Goal: Communication & Community: Ask a question

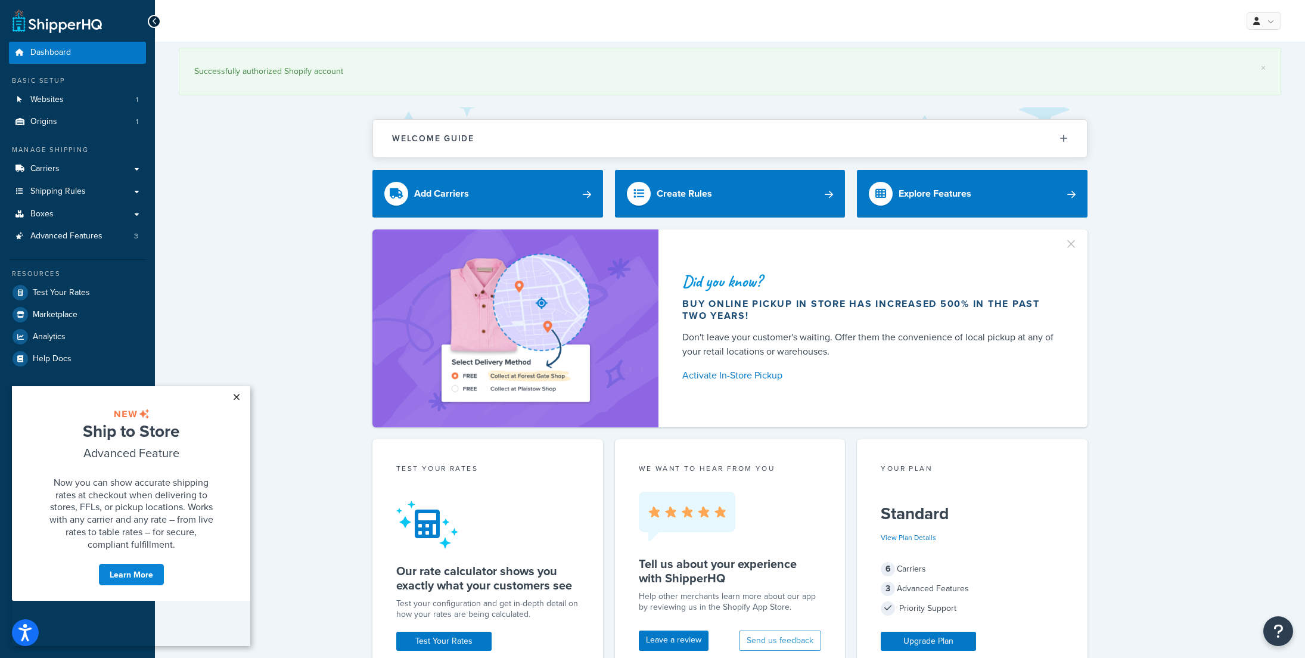
click at [231, 393] on link "×" at bounding box center [236, 396] width 21 height 21
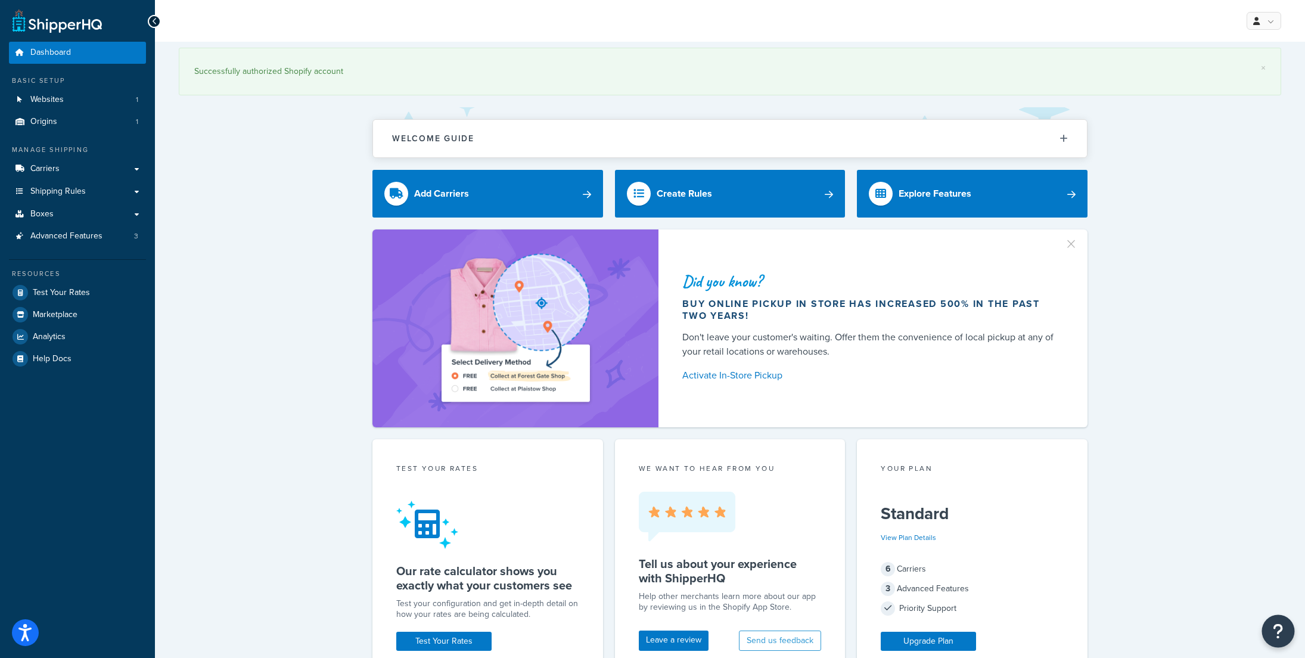
click at [1276, 626] on icon "Open Resource Center" at bounding box center [1278, 631] width 11 height 17
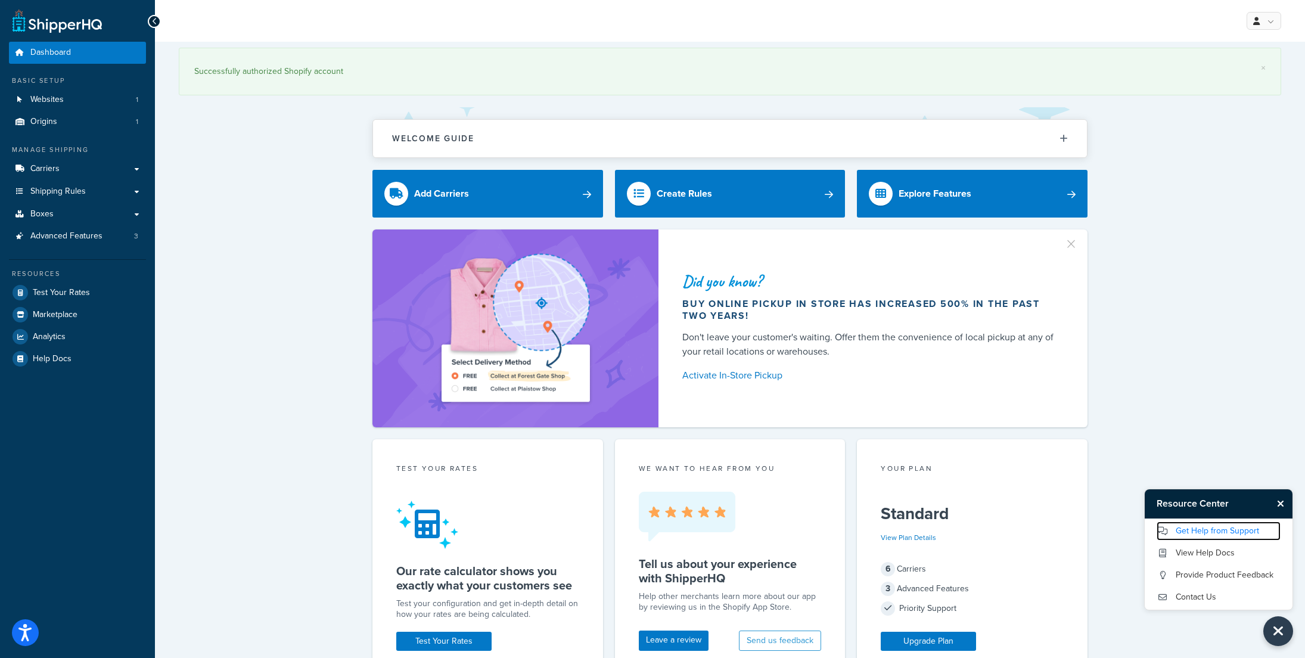
click at [1209, 530] on link "Get Help from Support" at bounding box center [1219, 531] width 124 height 19
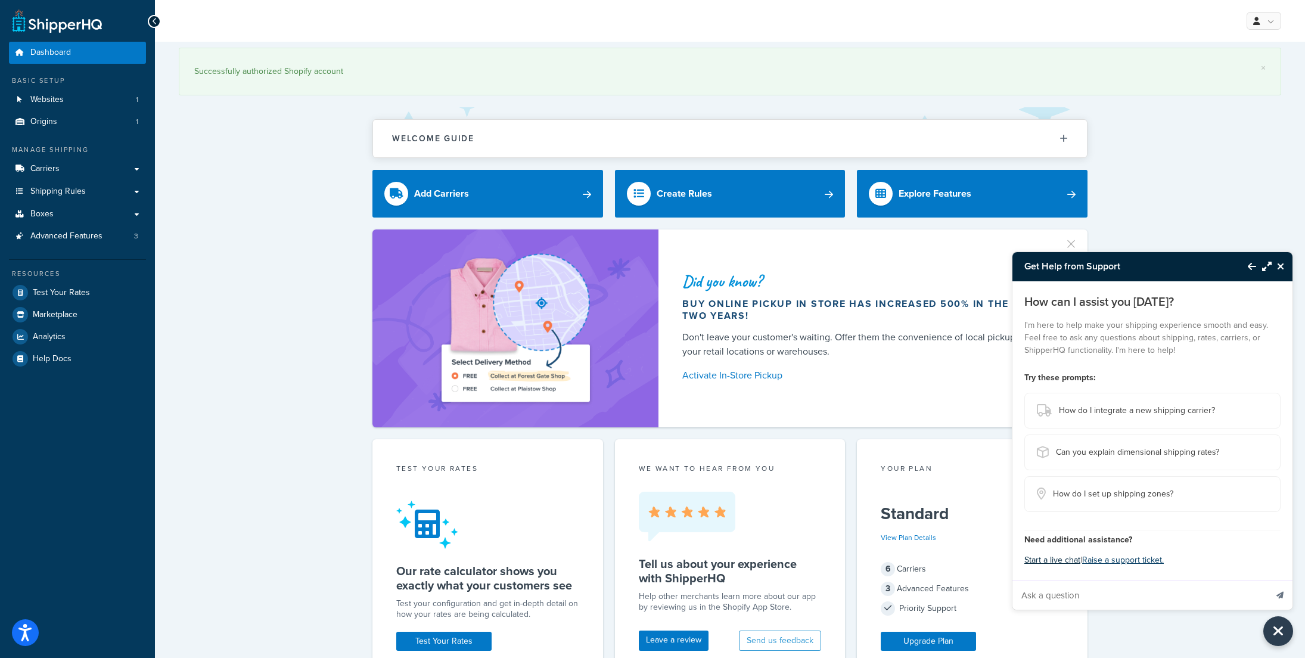
click at [1043, 558] on button "Start a live chat" at bounding box center [1053, 560] width 56 height 17
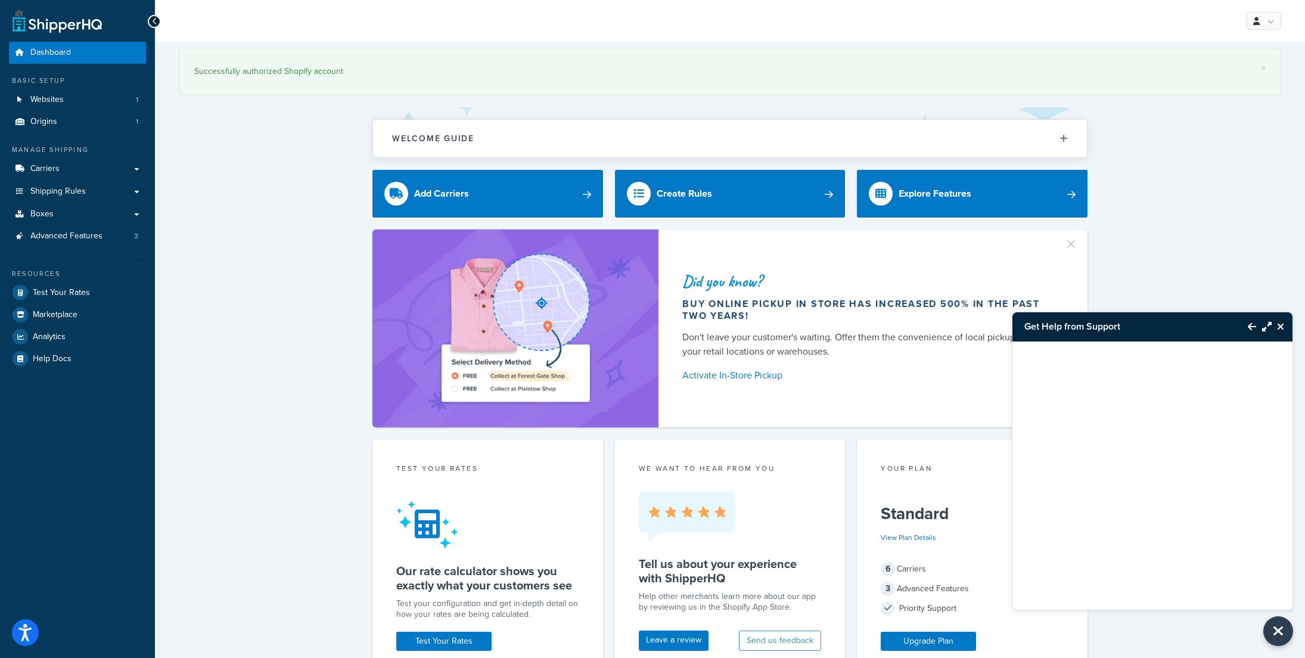
click at [1100, 545] on div at bounding box center [1153, 461] width 280 height 238
click at [72, 187] on span "Shipping Rules" at bounding box center [57, 192] width 55 height 10
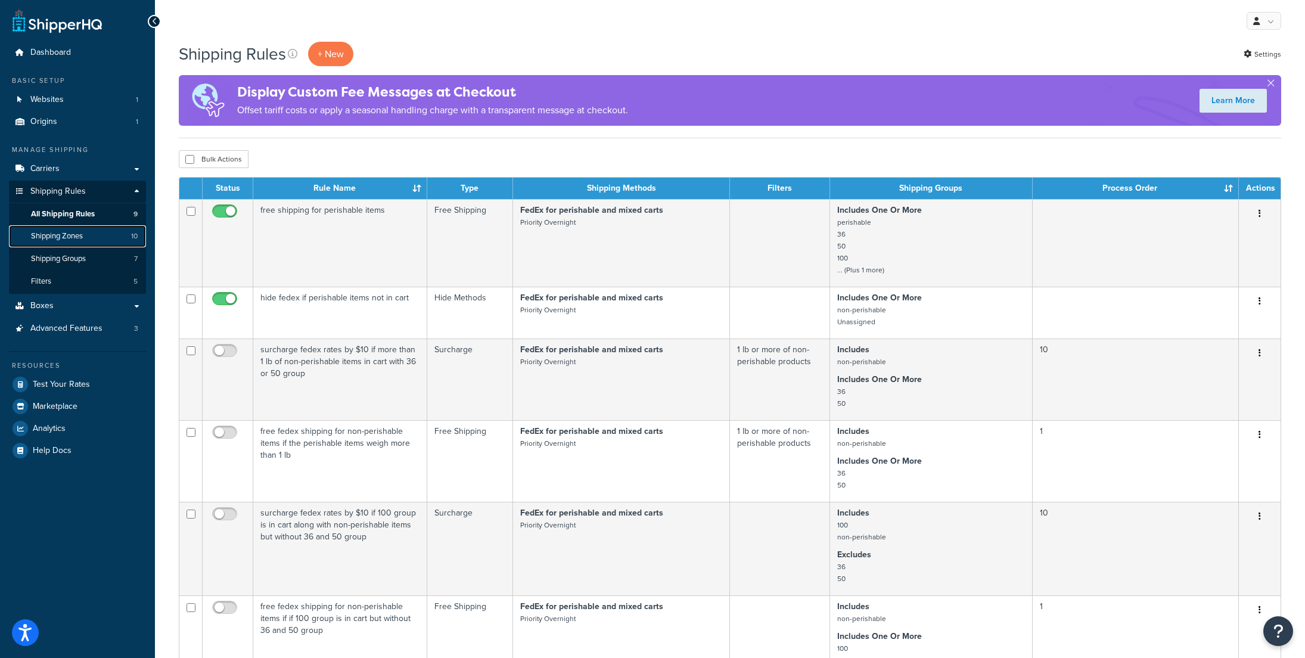
click at [66, 232] on span "Shipping Zones" at bounding box center [57, 236] width 52 height 10
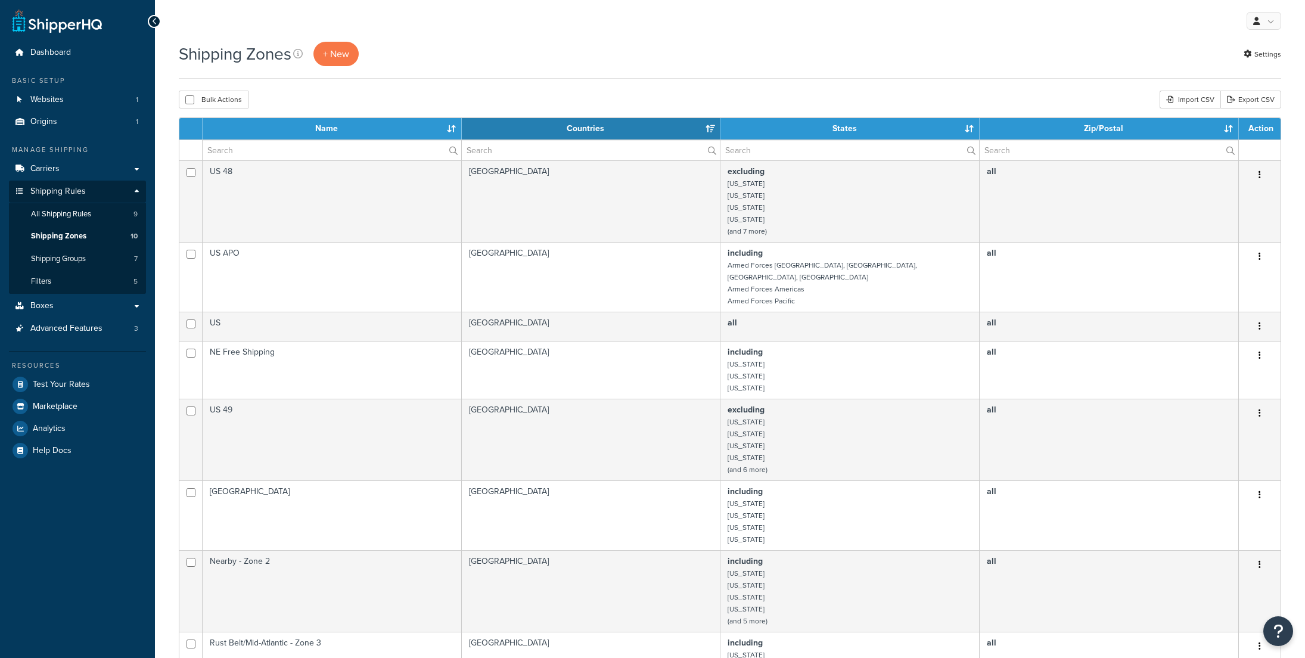
select select "15"
click at [58, 279] on link "Filters 5" at bounding box center [77, 282] width 137 height 22
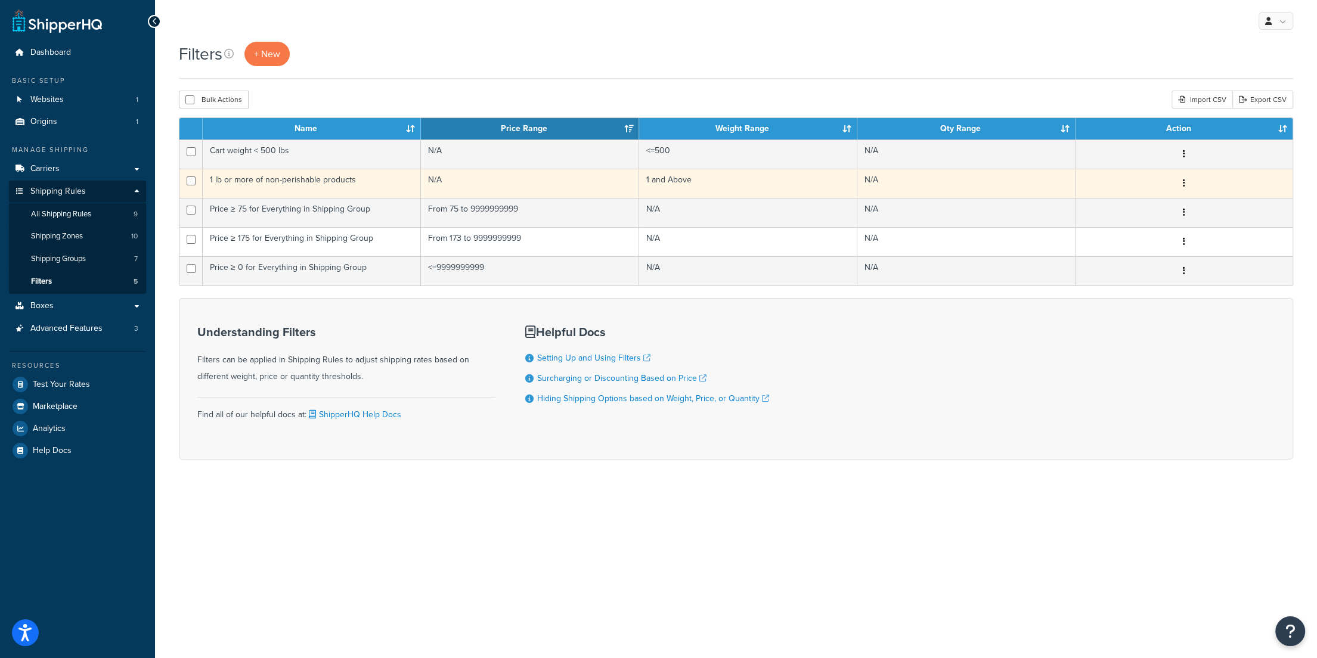
click at [1184, 179] on icon "button" at bounding box center [1184, 183] width 2 height 8
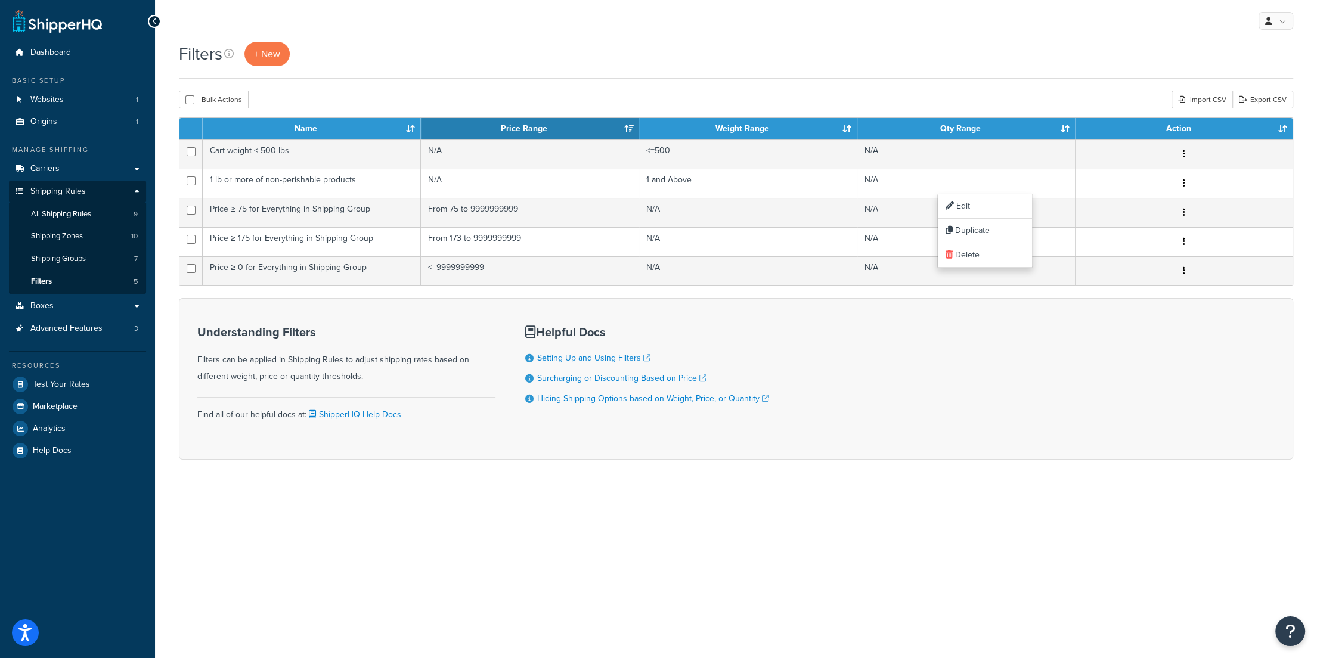
click at [960, 413] on div "Understanding Filters Filters can be applied in Shipping Rules to adjust shippi…" at bounding box center [736, 379] width 1114 height 162
click at [49, 326] on span "Advanced Features" at bounding box center [66, 329] width 72 height 10
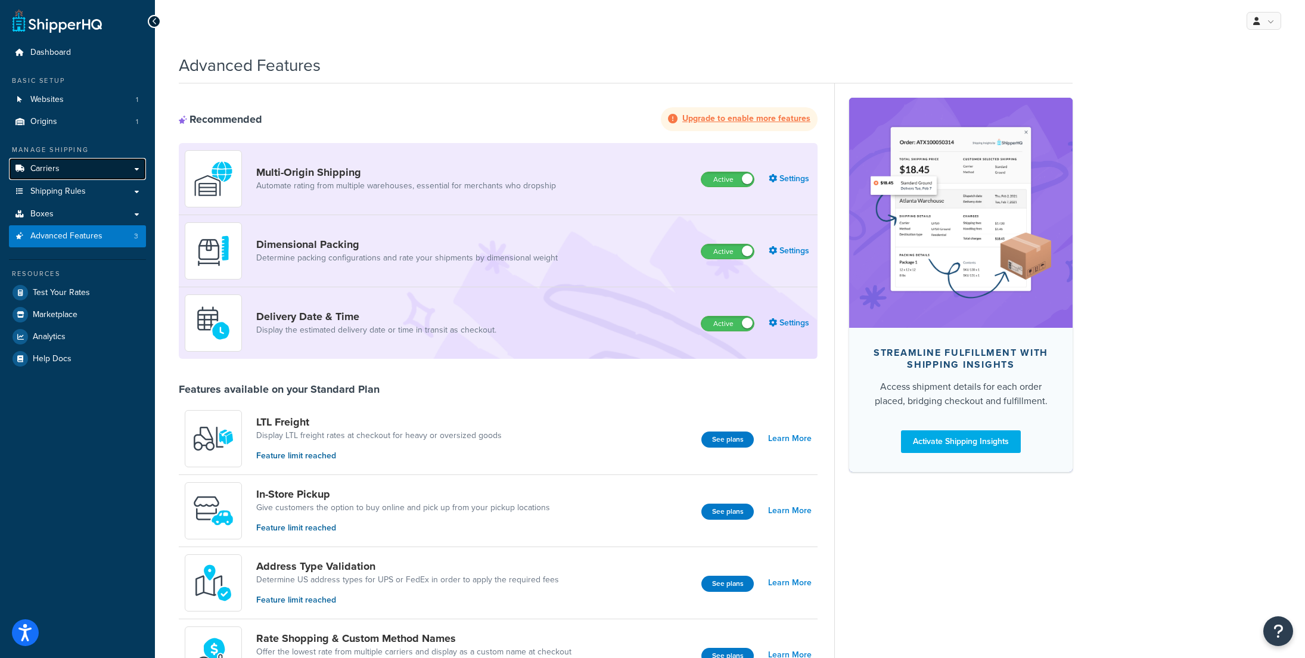
click at [55, 164] on span "Carriers" at bounding box center [44, 169] width 29 height 10
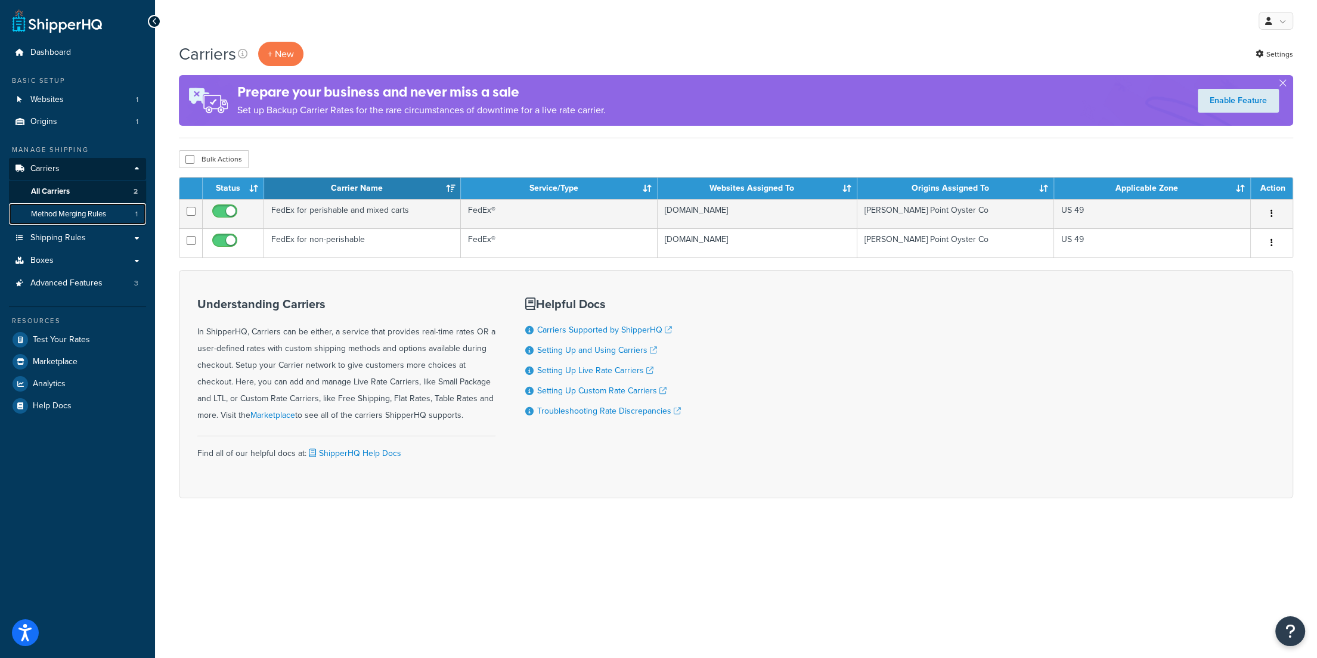
click at [59, 213] on span "Method Merging Rules" at bounding box center [68, 214] width 75 height 10
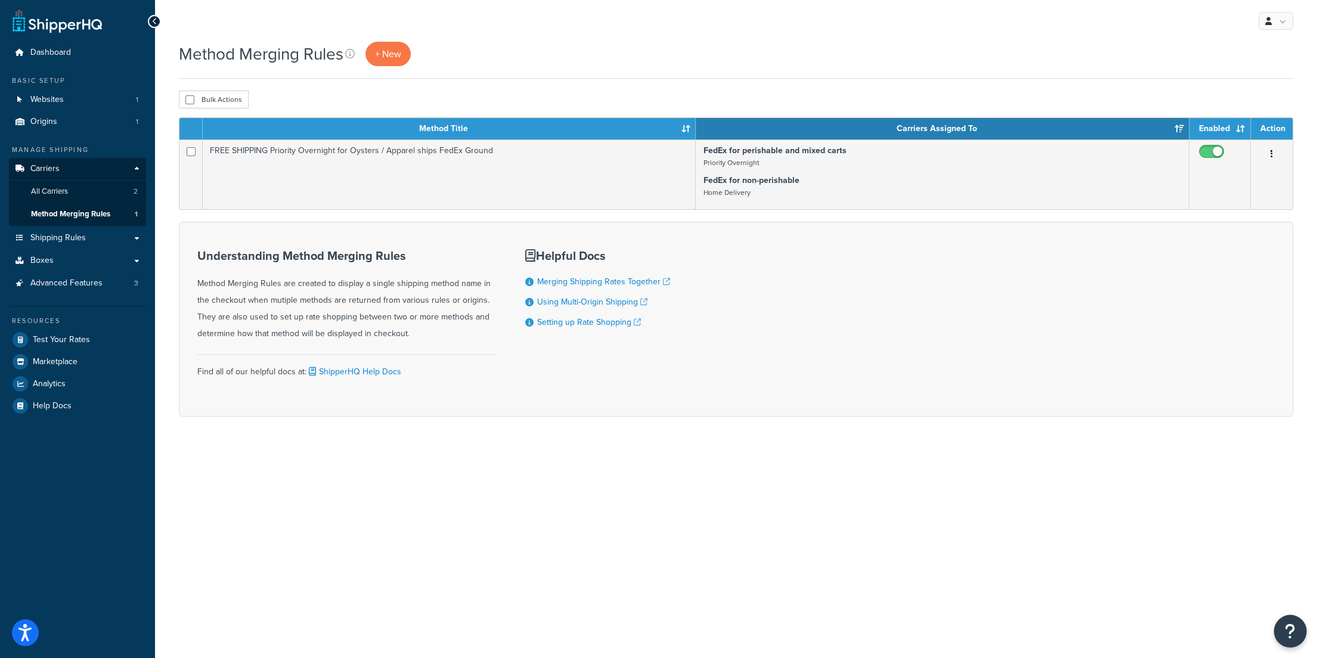
click at [1279, 629] on button "Open Resource Center" at bounding box center [1290, 631] width 33 height 33
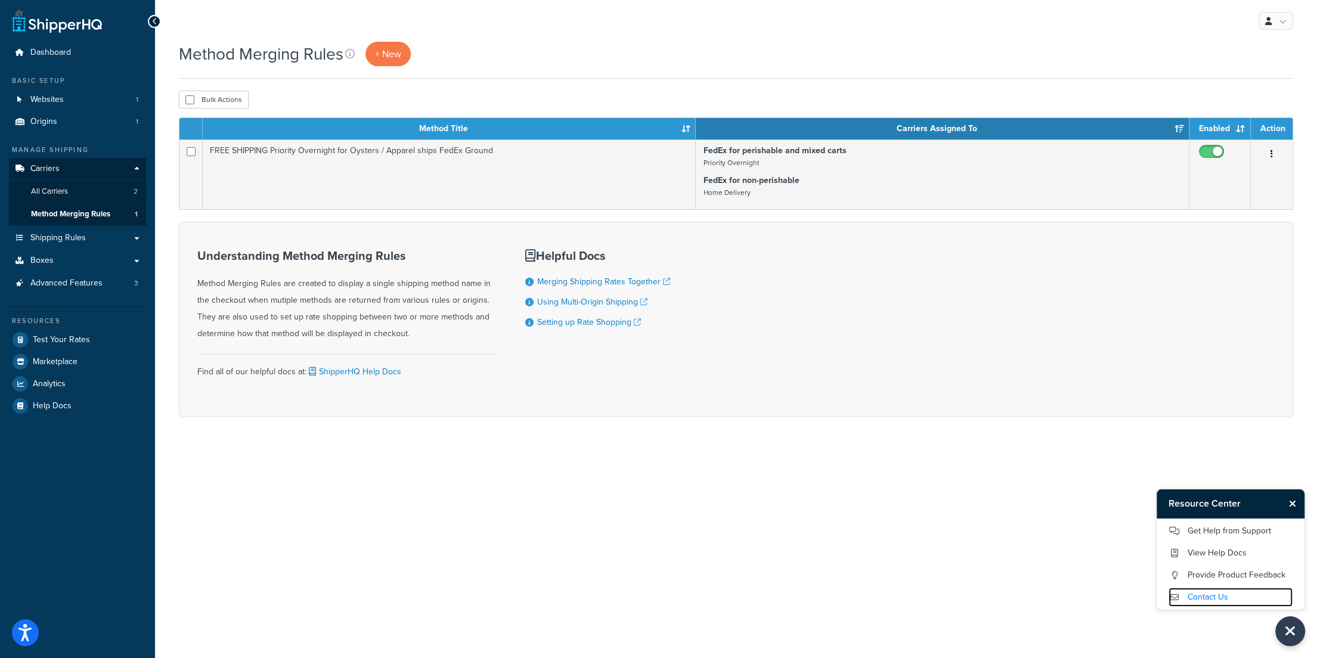
click at [1218, 599] on link "Contact Us" at bounding box center [1230, 597] width 124 height 19
click at [1189, 530] on link "Get Help from Support" at bounding box center [1230, 531] width 124 height 19
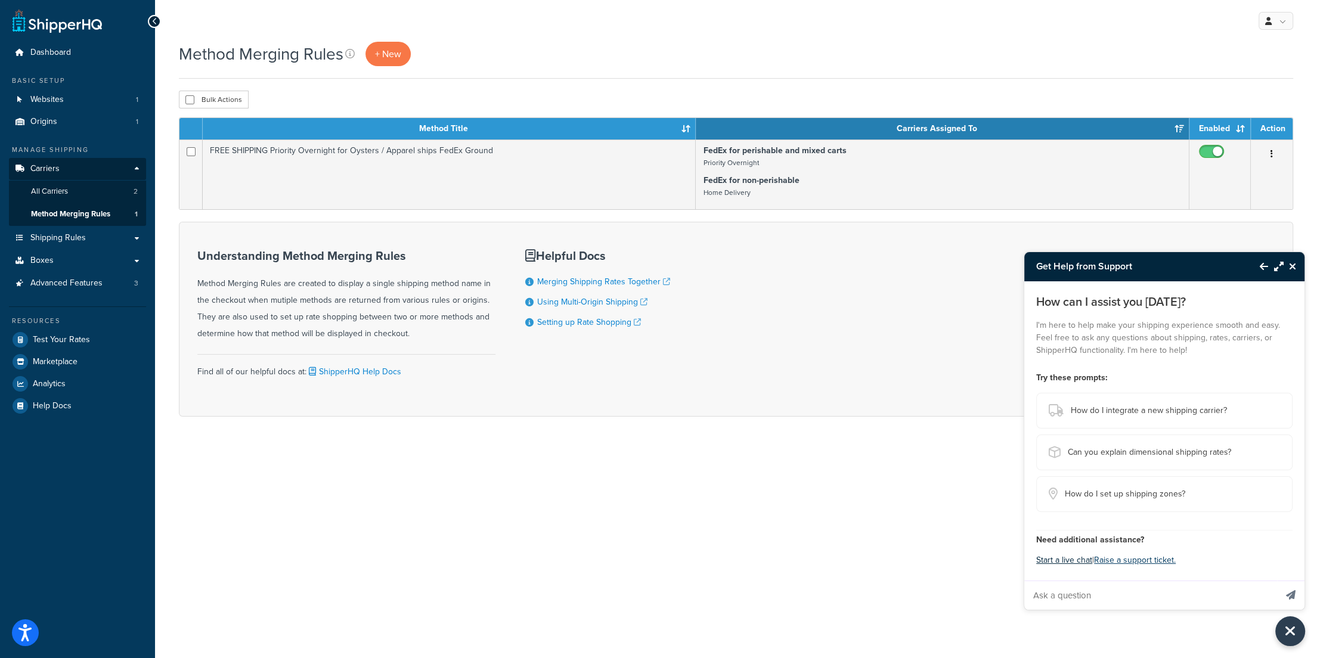
click at [1066, 559] on button "Start a live chat" at bounding box center [1064, 560] width 56 height 17
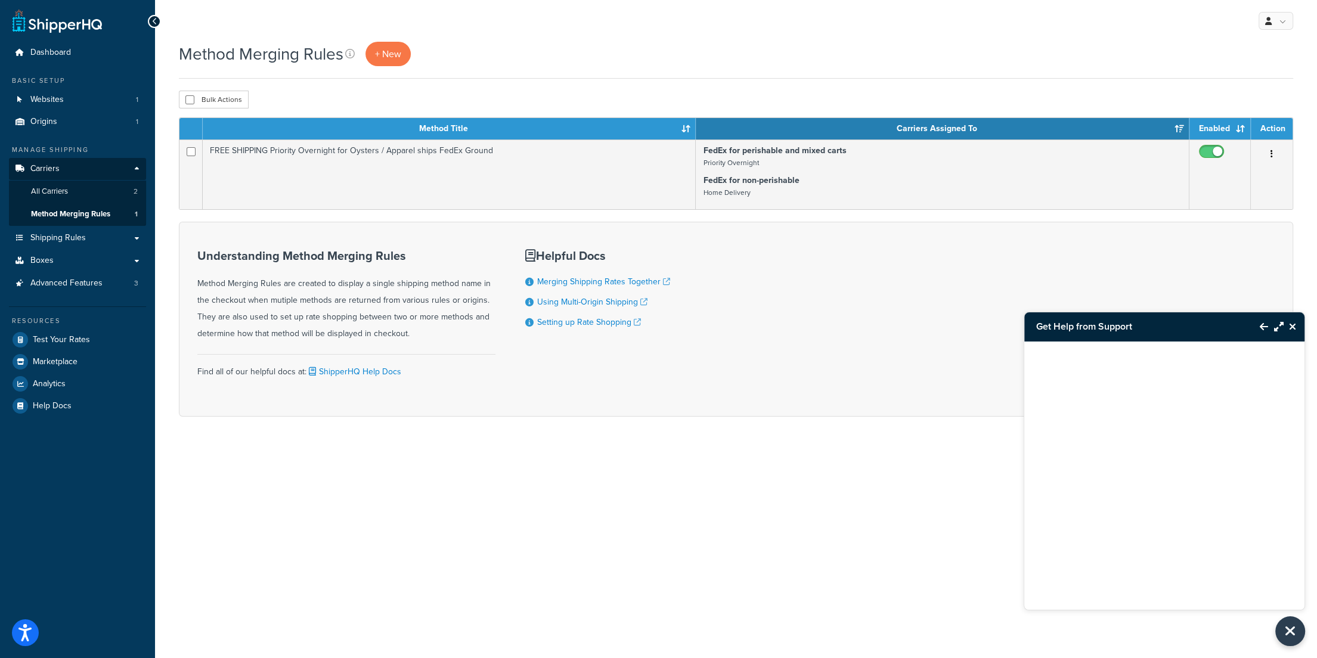
click at [1258, 325] on button "Back to Resource Center" at bounding box center [1258, 326] width 20 height 27
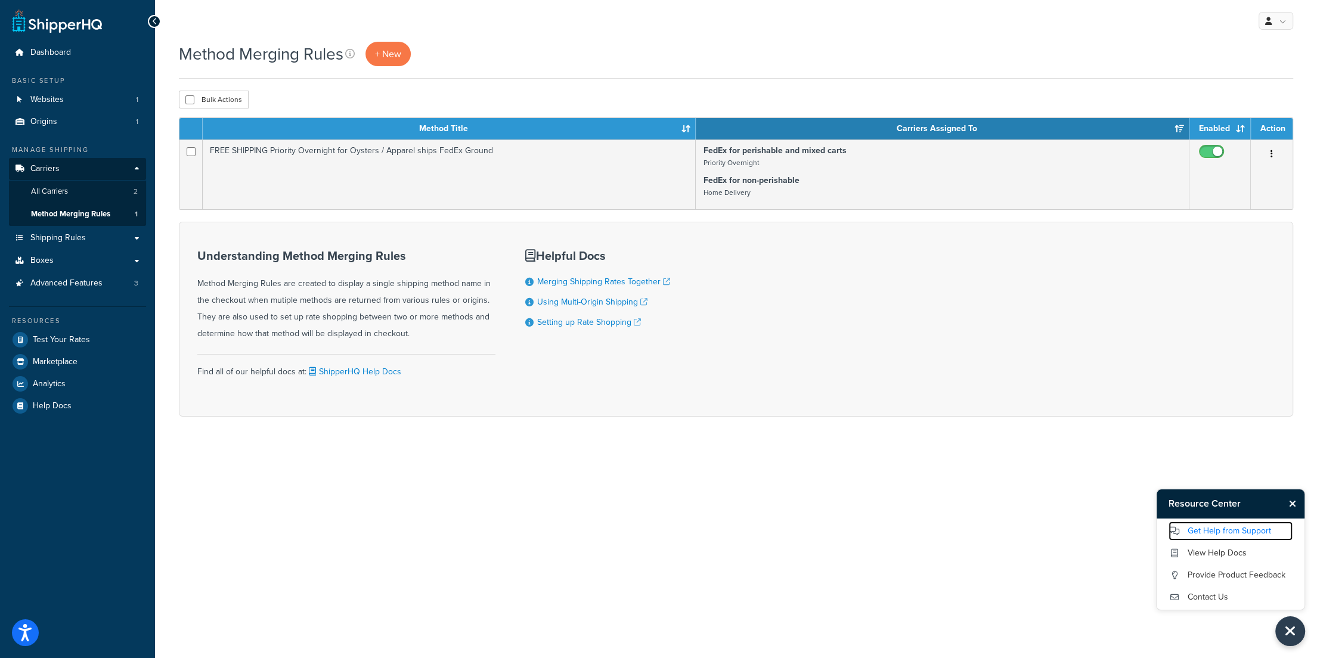
click at [1205, 533] on link "Get Help from Support" at bounding box center [1230, 531] width 124 height 19
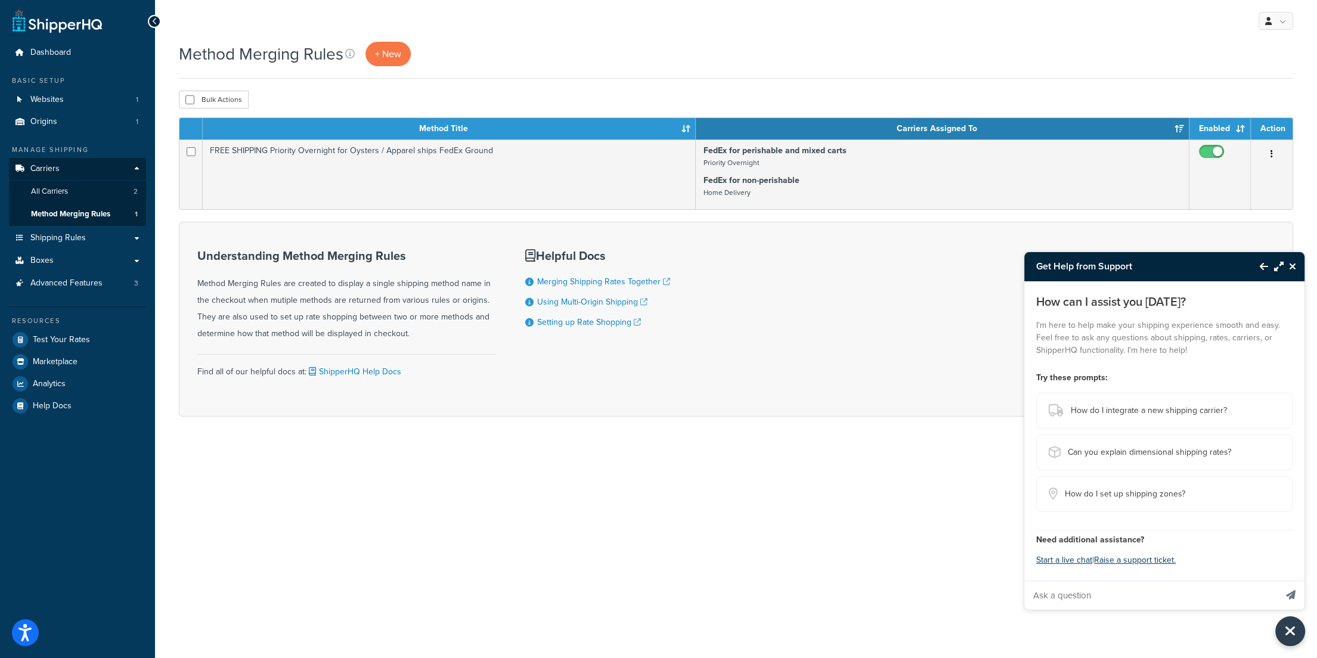
click at [1077, 593] on input "Ask a question" at bounding box center [1150, 595] width 252 height 29
type input "hi - my rates are not showing"
click at [1277, 581] on button "Send message" at bounding box center [1290, 595] width 27 height 29
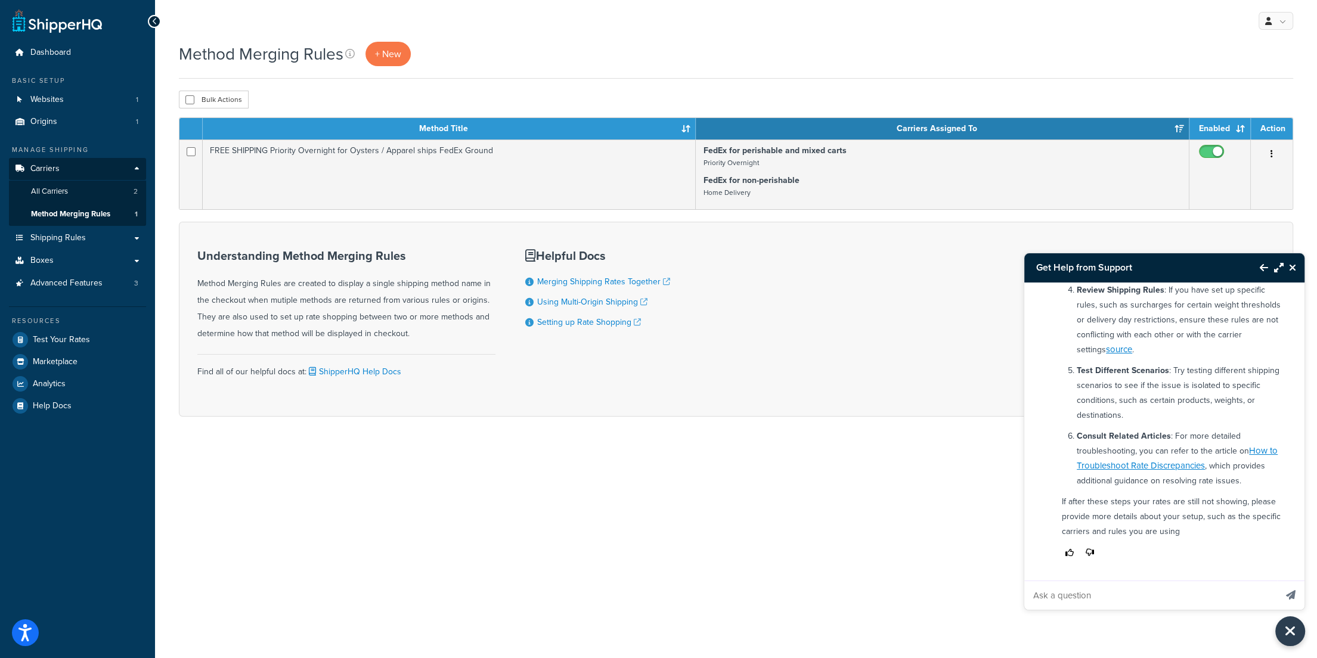
scroll to position [427, 0]
click at [1150, 597] on input "Ask a question" at bounding box center [1150, 595] width 252 height 29
type input "My ground rates are showing $0 for non-oerishable goods"
click at [1277, 581] on button "Send message" at bounding box center [1290, 595] width 27 height 29
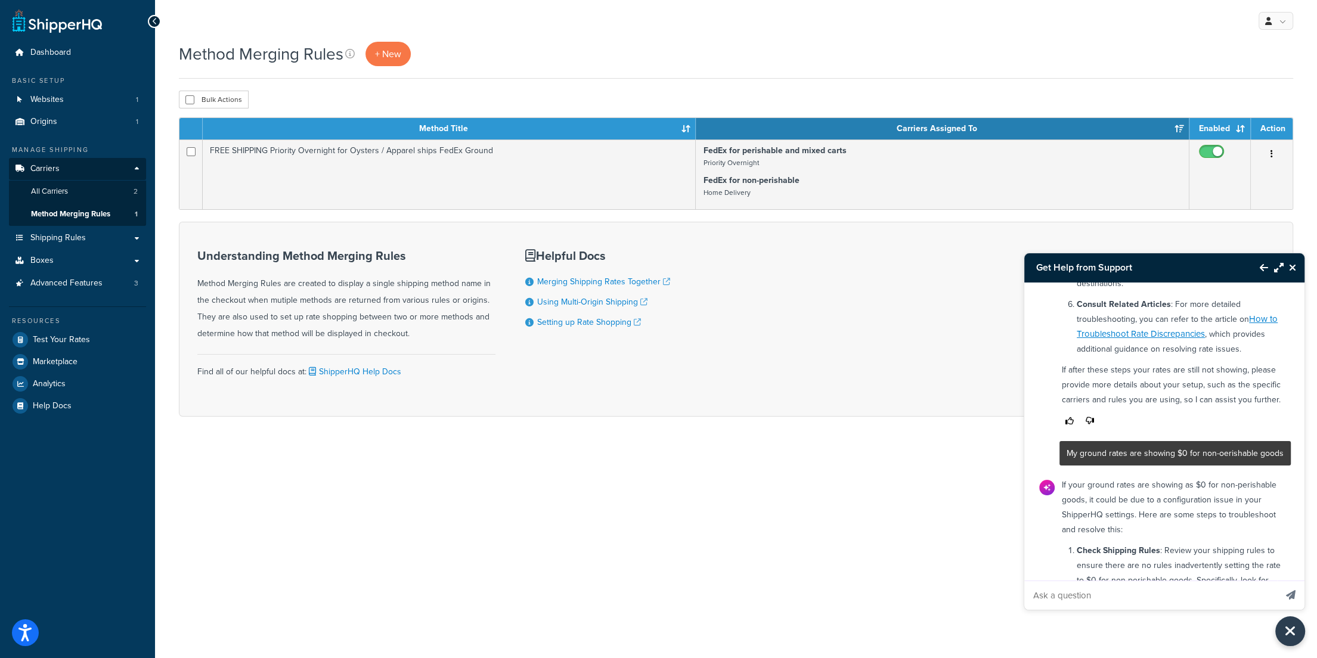
scroll to position [1056, 0]
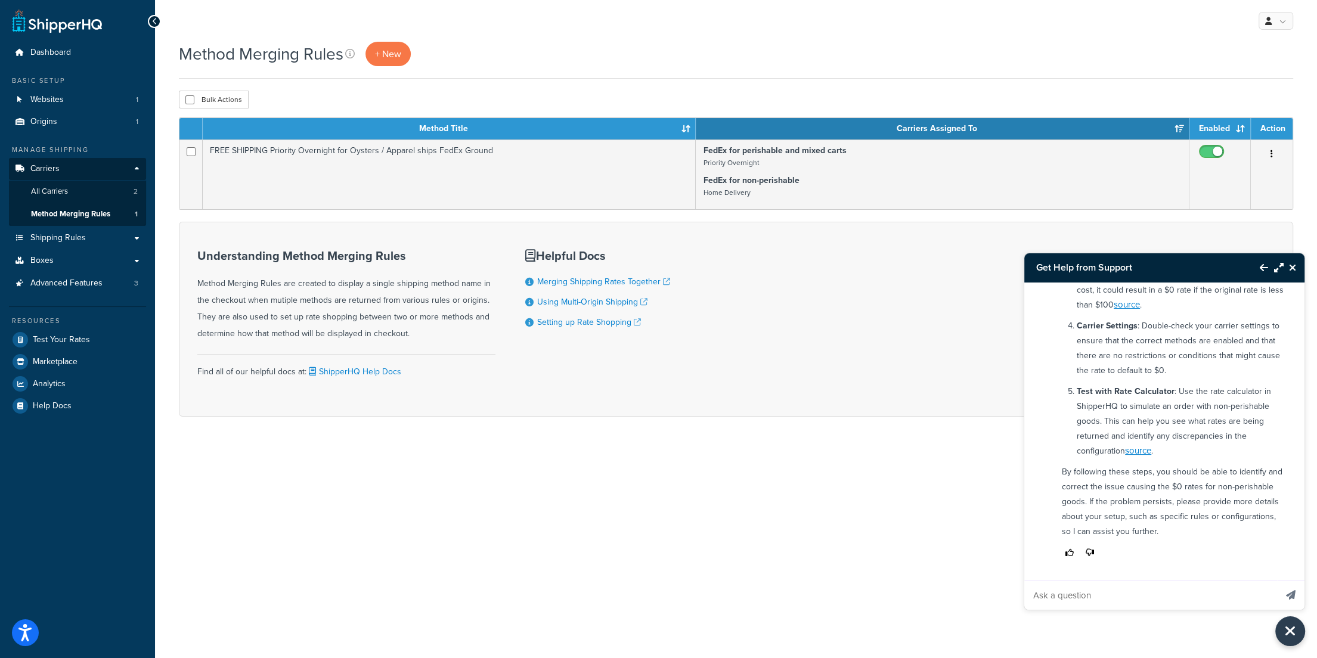
click at [1071, 598] on input "Ask a question" at bounding box center [1150, 595] width 252 height 29
paste input "FedEx - Ground (2.15 lb: Items 1.65 lb, Package 0.5 lb)"
type input "FedEx - Ground (2.15 lb: Items 1.65 lb, Package 0.5 lb)"
click at [1277, 581] on button "Send message" at bounding box center [1290, 595] width 27 height 29
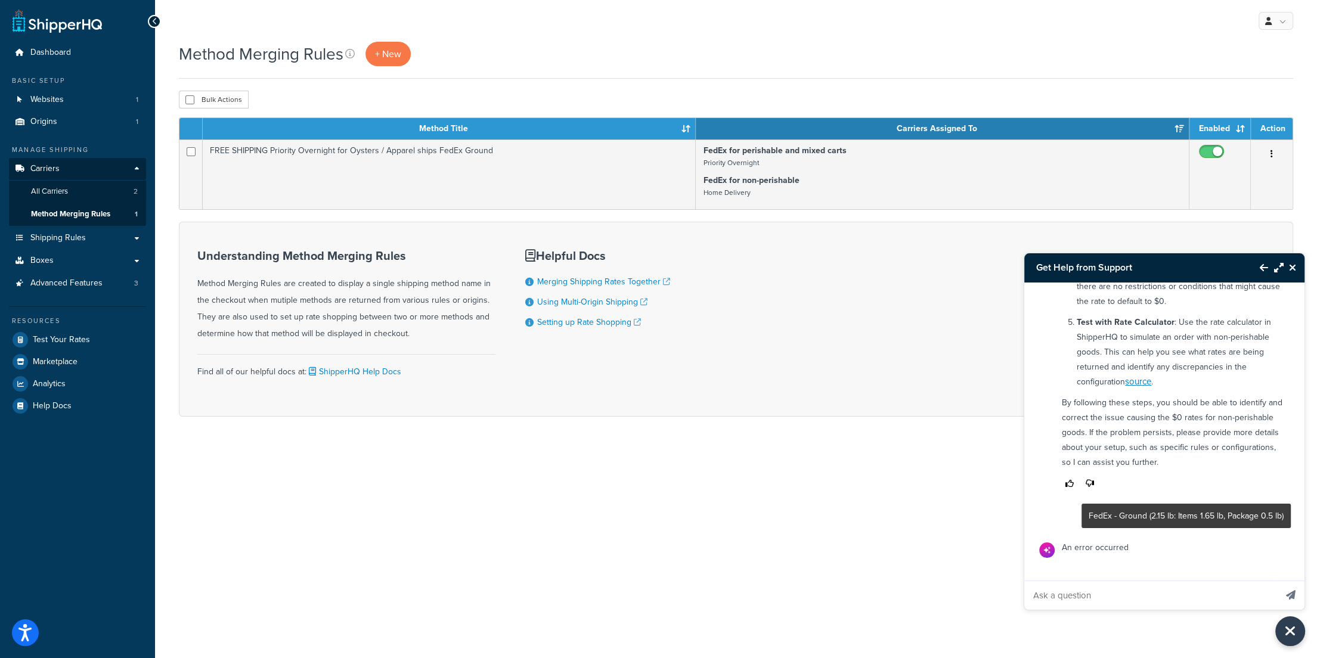
scroll to position [1124, 0]
click at [1078, 598] on input "Ask a question" at bounding box center [1150, 595] width 252 height 29
type input "can i speak to customer support?"
click at [1277, 581] on button "Send message" at bounding box center [1290, 595] width 27 height 29
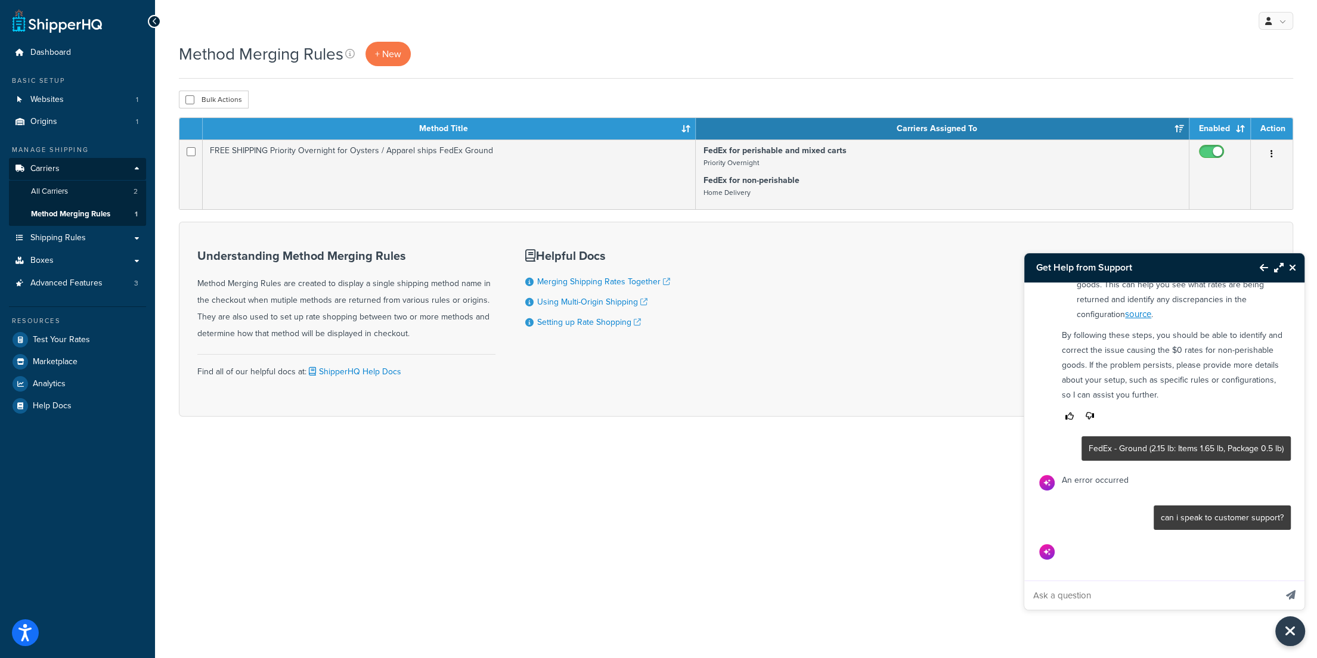
scroll to position [1194, 0]
